Goal: Find specific page/section: Find specific page/section

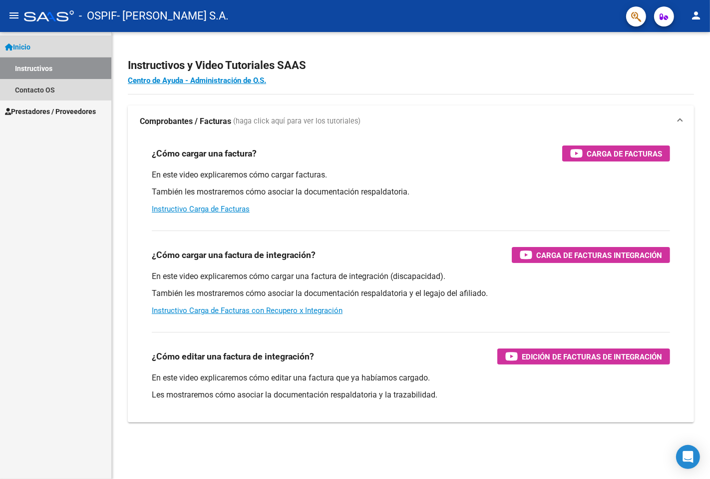
click at [59, 66] on link "Instructivos" at bounding box center [55, 67] width 111 height 21
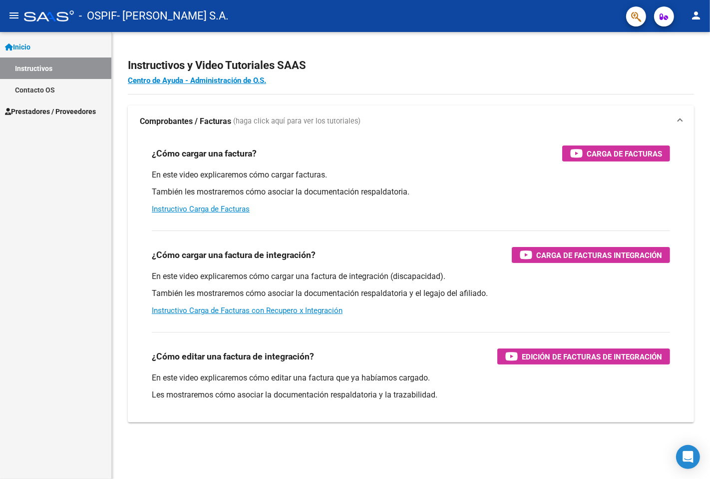
click at [38, 64] on link "Instructivos" at bounding box center [55, 67] width 111 height 21
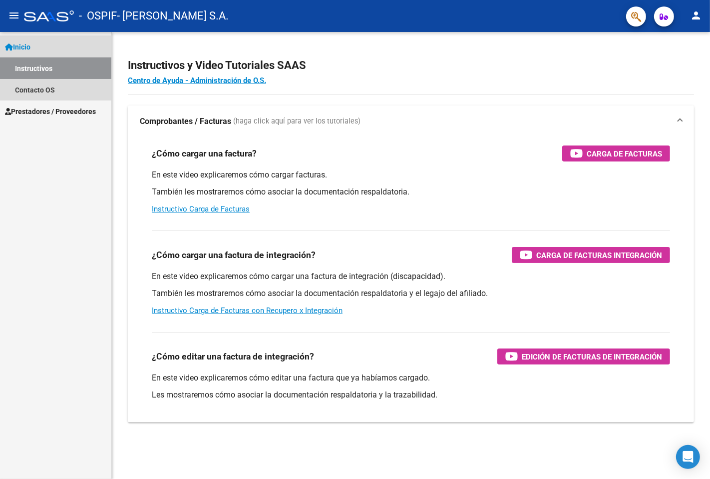
click at [42, 66] on link "Instructivos" at bounding box center [55, 67] width 111 height 21
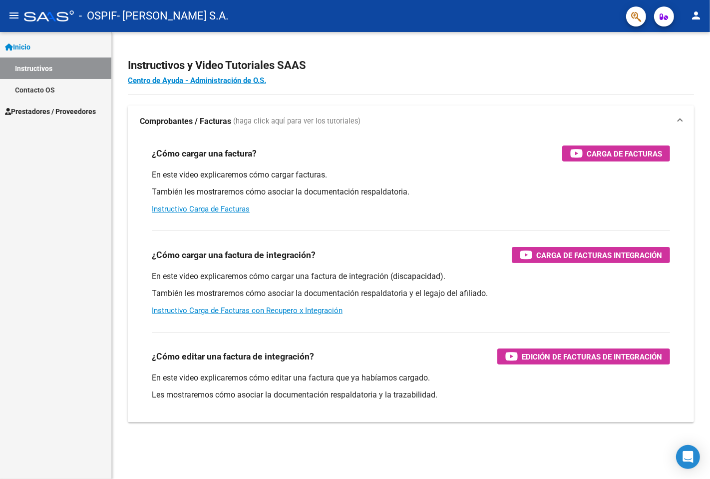
click at [65, 109] on span "Prestadores / Proveedores" at bounding box center [50, 111] width 91 height 11
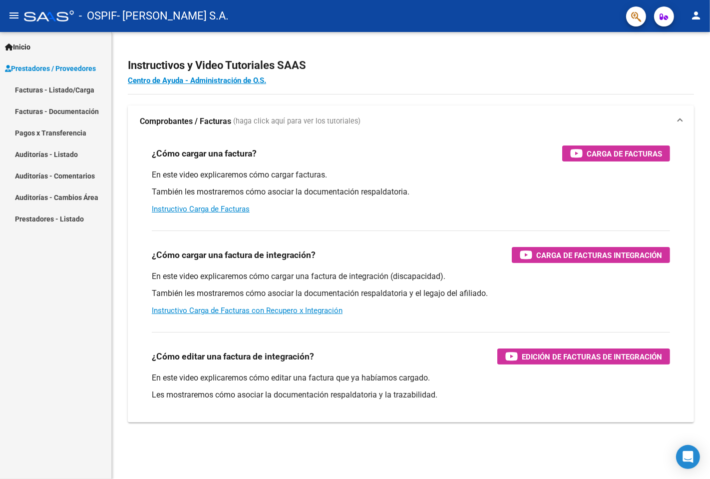
click at [68, 90] on link "Facturas - Listado/Carga" at bounding box center [55, 89] width 111 height 21
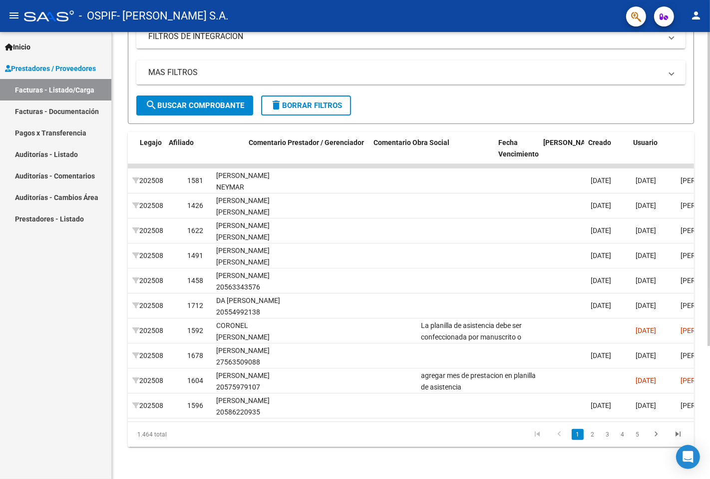
scroll to position [0, 1347]
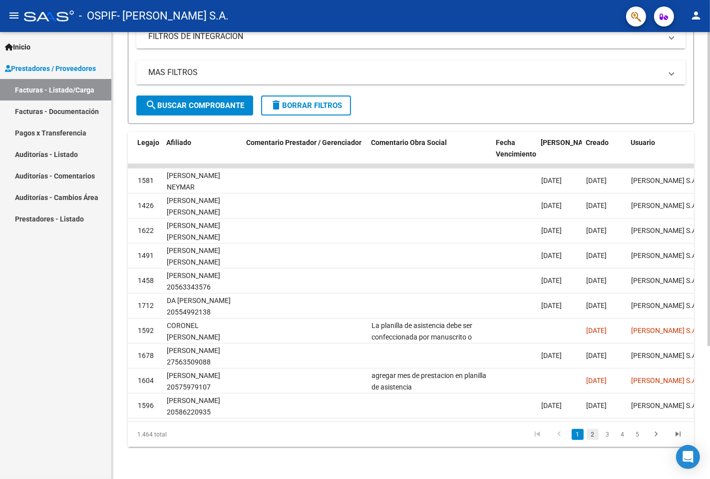
click at [592, 439] on link "2" at bounding box center [593, 434] width 12 height 11
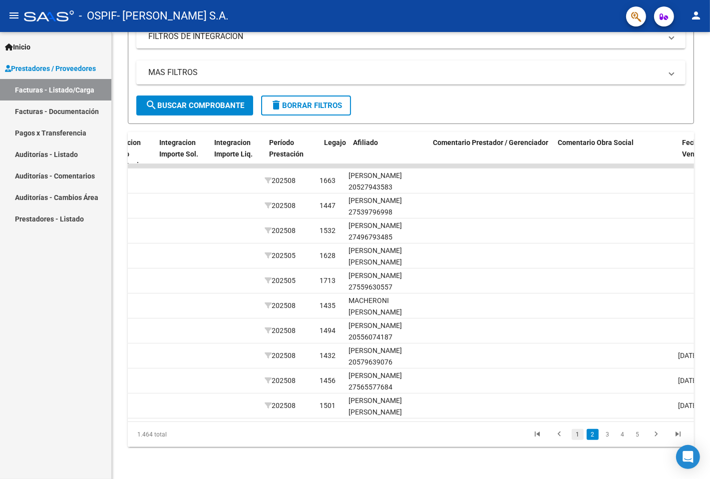
scroll to position [0, 1150]
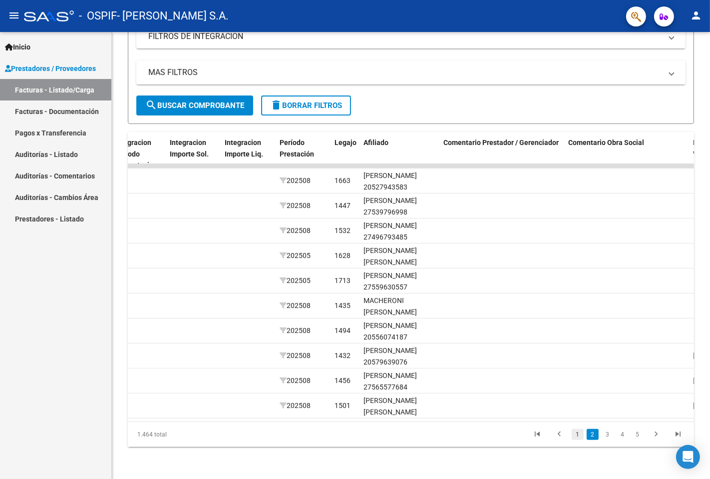
click at [578, 437] on link "1" at bounding box center [578, 434] width 12 height 11
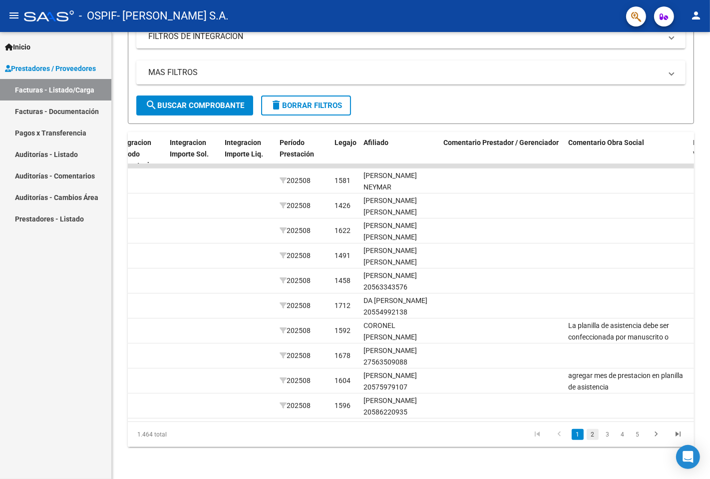
click at [594, 435] on link "2" at bounding box center [593, 434] width 12 height 11
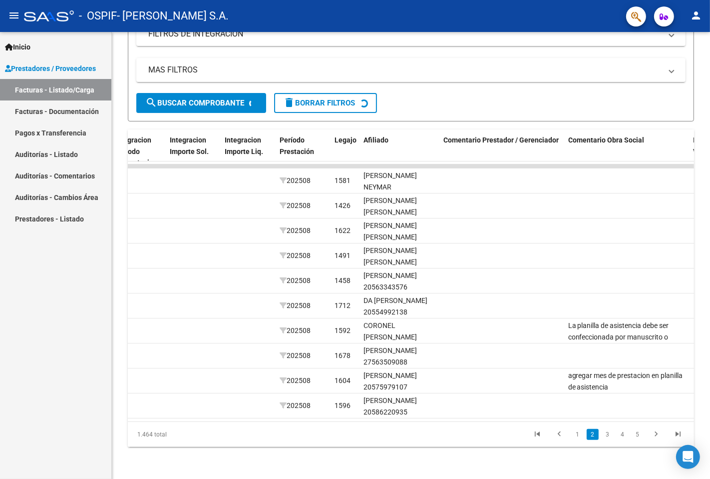
click at [578, 436] on div "1.464 total 1 2 3 4 5" at bounding box center [411, 434] width 567 height 25
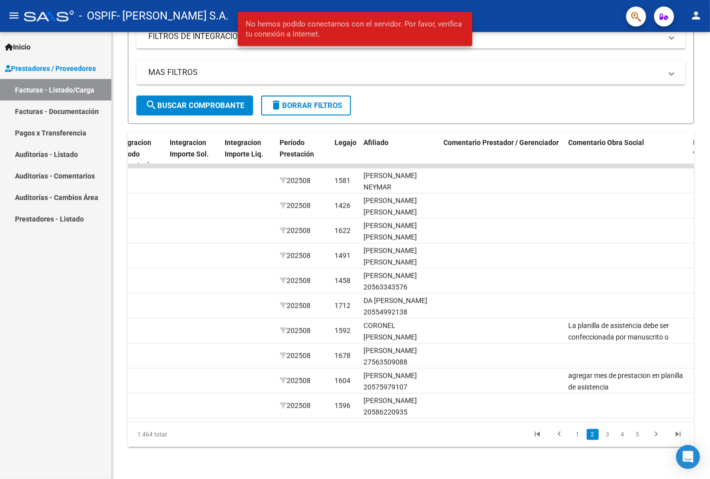
click at [594, 438] on link "2" at bounding box center [593, 434] width 12 height 11
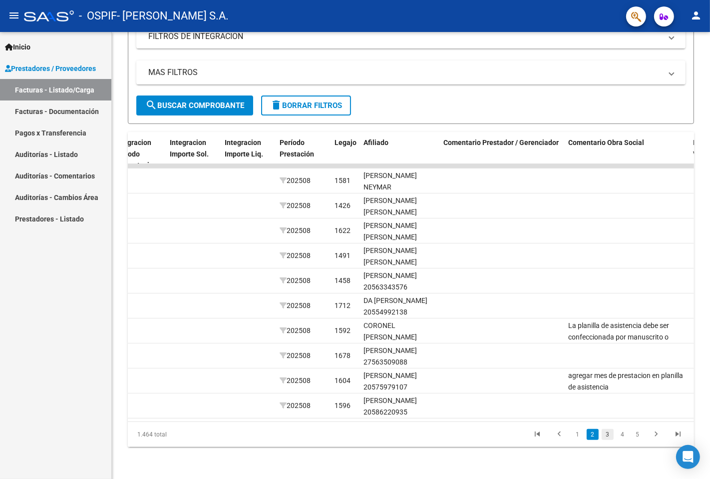
click at [607, 434] on link "3" at bounding box center [608, 434] width 12 height 11
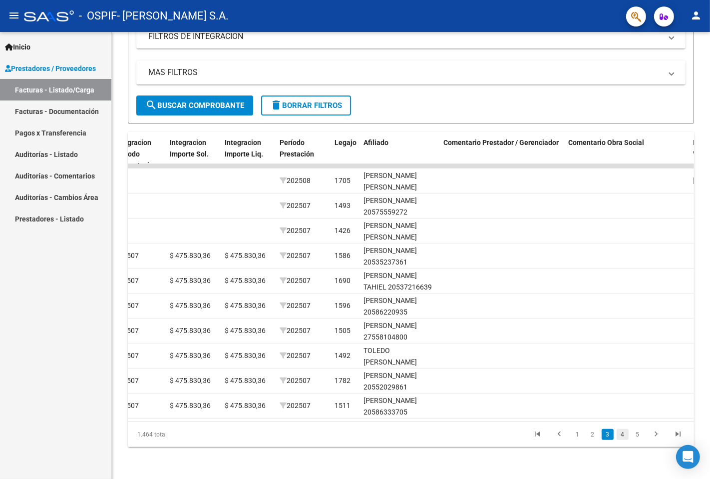
click at [622, 436] on link "4" at bounding box center [623, 434] width 12 height 11
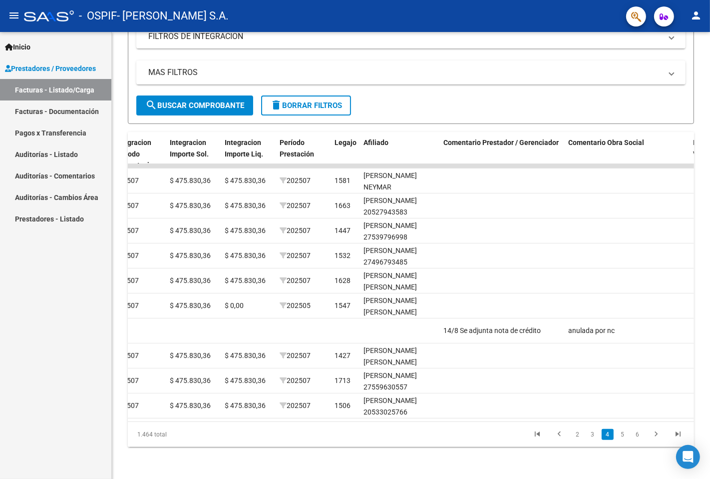
click at [575, 436] on link "2" at bounding box center [578, 434] width 12 height 11
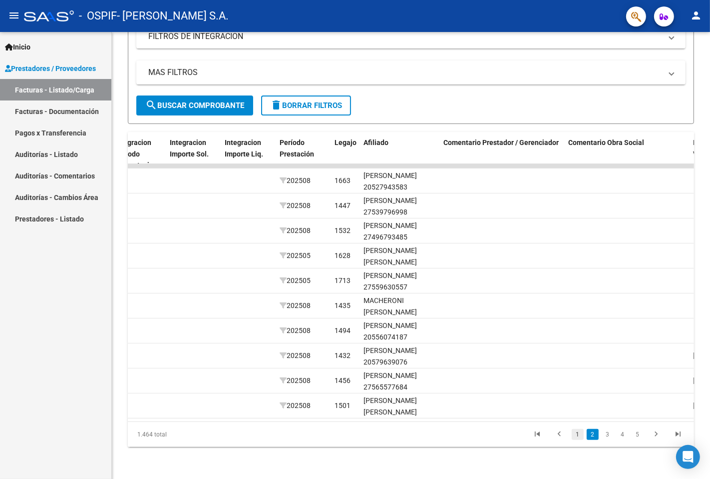
click at [578, 437] on link "1" at bounding box center [578, 434] width 12 height 11
